Goal: Transaction & Acquisition: Purchase product/service

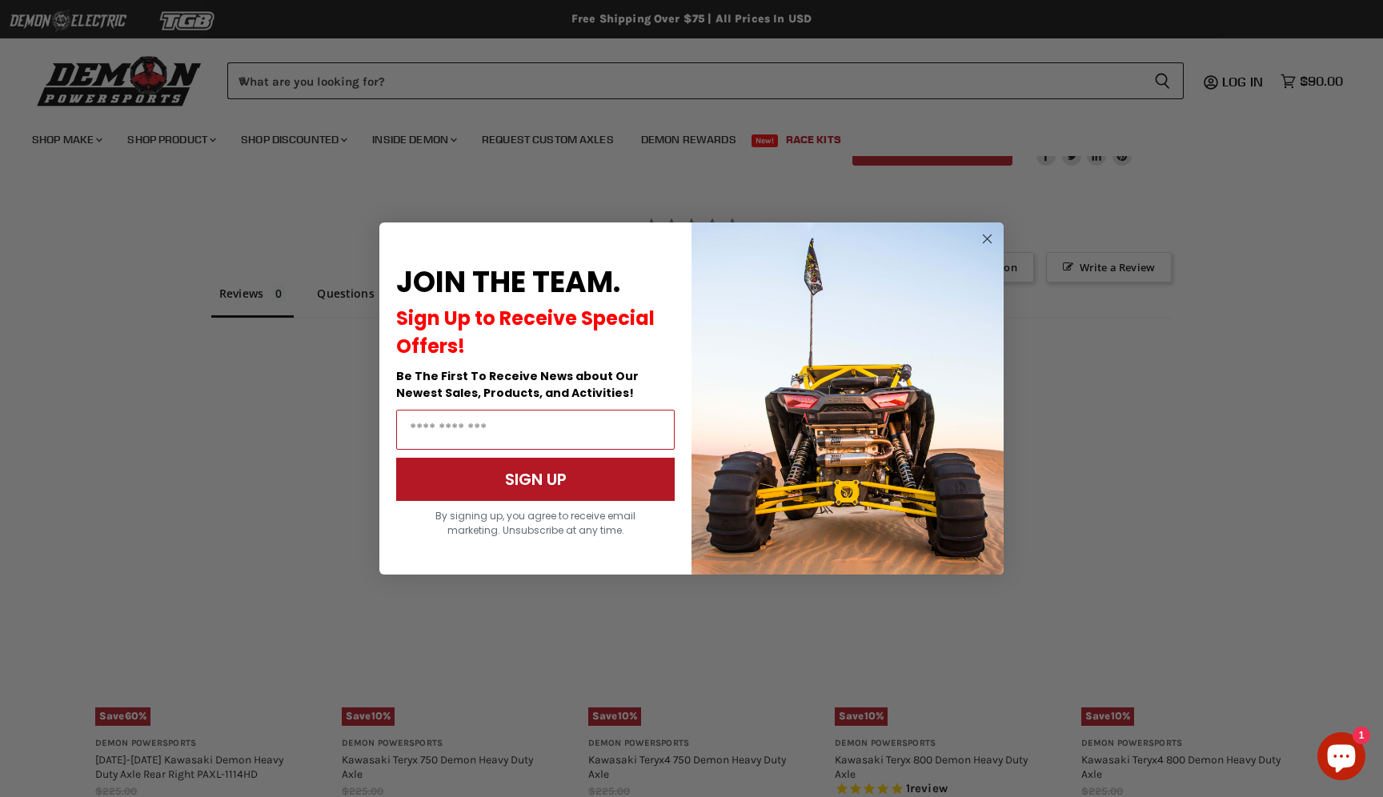
scroll to position [1102, 0]
